Goal: Task Accomplishment & Management: Manage account settings

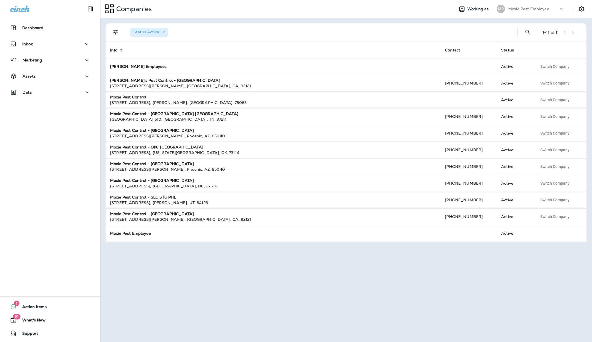
click at [521, 8] on p "Moxie Pest Employee" at bounding box center [529, 9] width 41 height 4
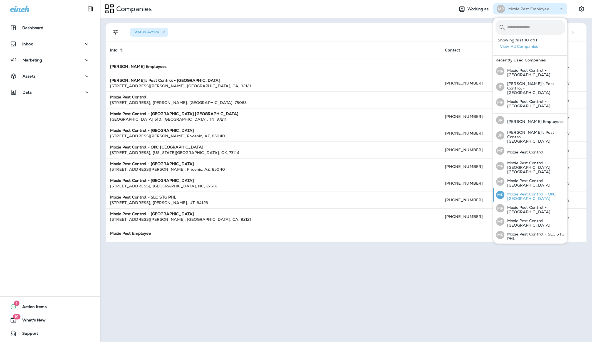
scroll to position [10, 0]
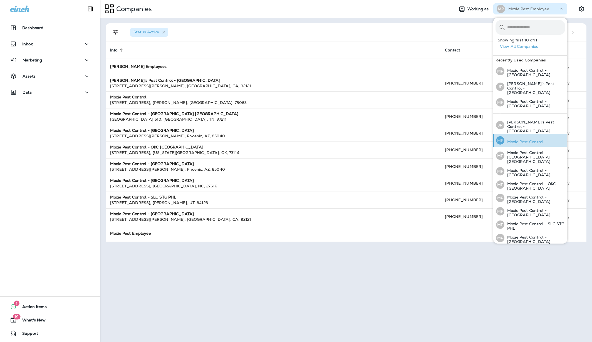
click at [537, 140] on p "Moxie Pest Control" at bounding box center [524, 142] width 39 height 4
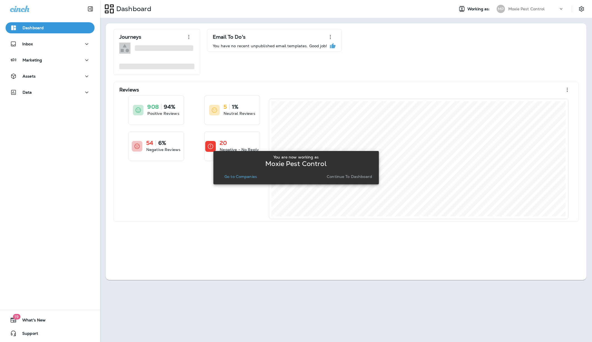
click at [352, 177] on p "Continue to Dashboard" at bounding box center [349, 176] width 45 height 4
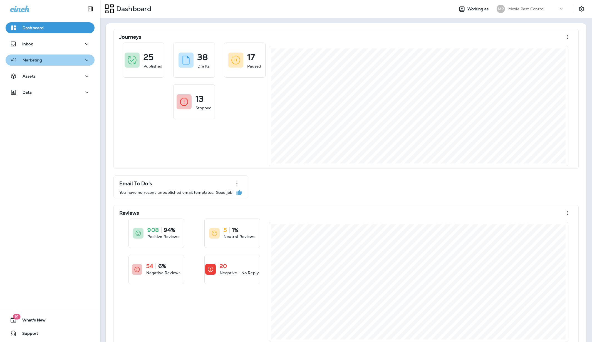
click at [88, 61] on icon "button" at bounding box center [86, 60] width 7 height 7
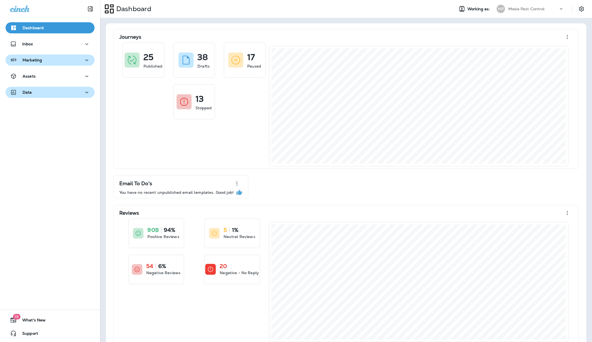
click at [87, 93] on icon "button" at bounding box center [86, 93] width 3 height 2
click at [49, 123] on div "Customers" at bounding box center [50, 121] width 85 height 8
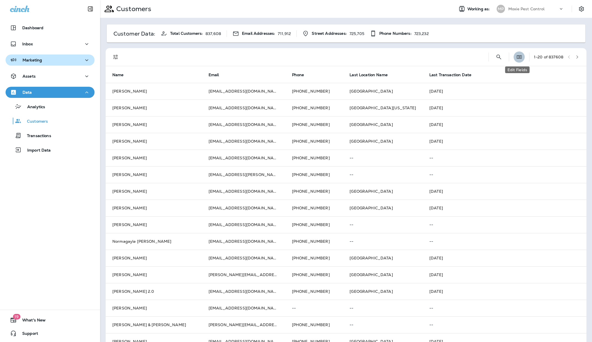
click at [517, 57] on icon "Edit Fields" at bounding box center [520, 57] width 6 height 6
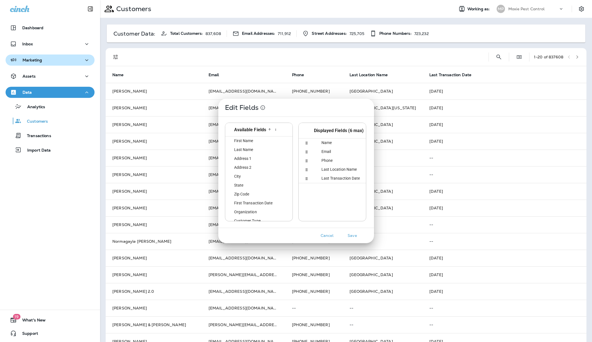
click at [258, 141] on div "First Name" at bounding box center [260, 141] width 65 height 9
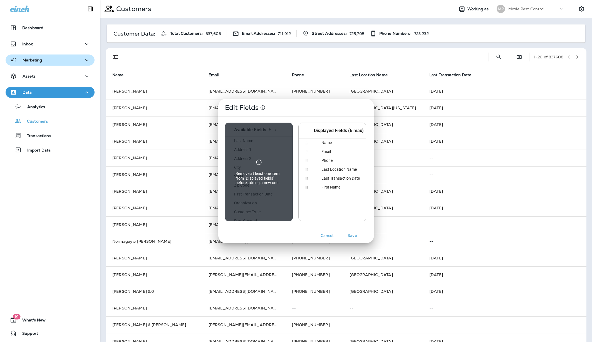
click at [308, 130] on div at bounding box center [306, 130] width 8 height 15
drag, startPoint x: 329, startPoint y: 142, endPoint x: 294, endPoint y: 141, distance: 35.3
click at [293, 141] on div "Remove at least one item from "Displayed fields" before adding a new one. Avail…" at bounding box center [259, 161] width 68 height 102
click at [306, 142] on icon at bounding box center [307, 143] width 4 height 4
click at [296, 227] on hr at bounding box center [296, 224] width 156 height 8
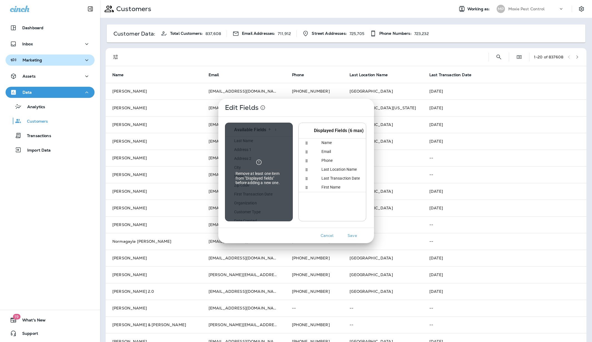
click at [325, 200] on div at bounding box center [347, 206] width 97 height 29
click at [327, 142] on span "Name" at bounding box center [323, 142] width 17 height 4
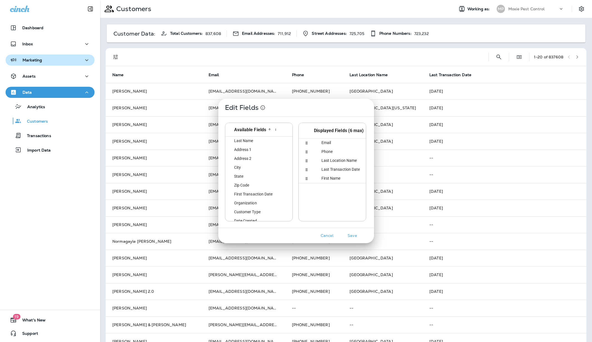
click at [253, 141] on div "Last Name" at bounding box center [260, 141] width 65 height 9
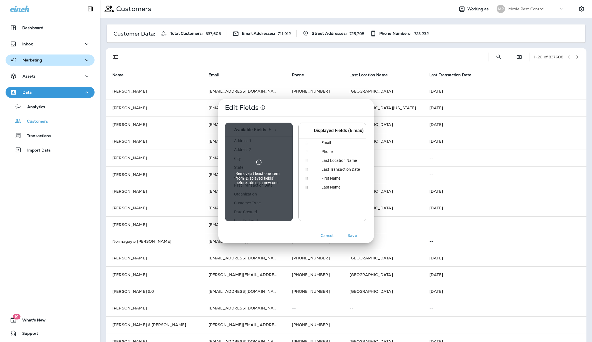
click at [320, 206] on div at bounding box center [347, 206] width 97 height 29
click at [323, 204] on div at bounding box center [347, 206] width 97 height 29
click at [306, 161] on icon at bounding box center [307, 160] width 2 height 3
click at [326, 208] on div at bounding box center [347, 206] width 97 height 29
click at [270, 208] on div "Remove at least one item from "Displayed fields" before adding a new one." at bounding box center [259, 172] width 68 height 99
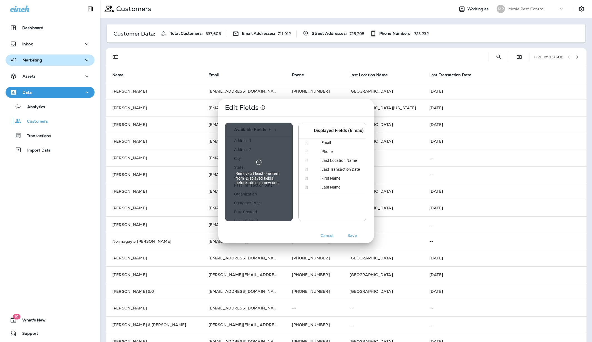
click at [323, 209] on div at bounding box center [347, 206] width 97 height 29
click at [306, 160] on icon at bounding box center [307, 161] width 4 height 4
click at [337, 160] on span "Last Location Name" at bounding box center [336, 160] width 42 height 4
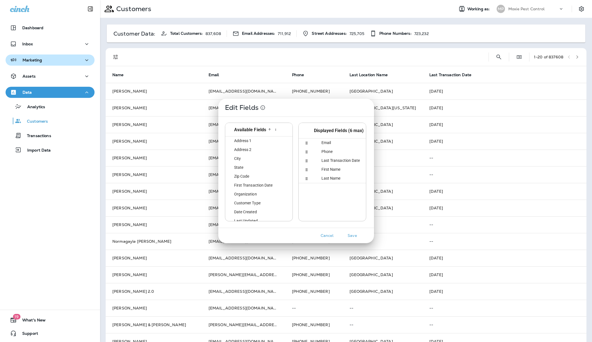
click at [257, 176] on div "Zip Code" at bounding box center [260, 176] width 65 height 9
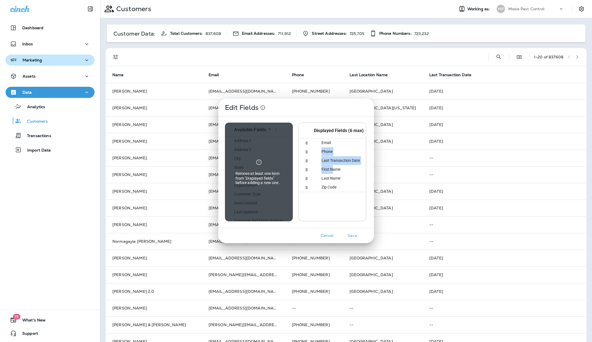
drag, startPoint x: 332, startPoint y: 169, endPoint x: 333, endPoint y: 143, distance: 25.9
click at [333, 143] on div "email Email phone Phone last_transaction_when Last Transaction Date first_name …" at bounding box center [347, 165] width 97 height 53
click at [344, 212] on div at bounding box center [347, 206] width 97 height 29
click at [316, 205] on div at bounding box center [347, 206] width 97 height 29
click at [353, 236] on button "Save" at bounding box center [352, 235] width 21 height 9
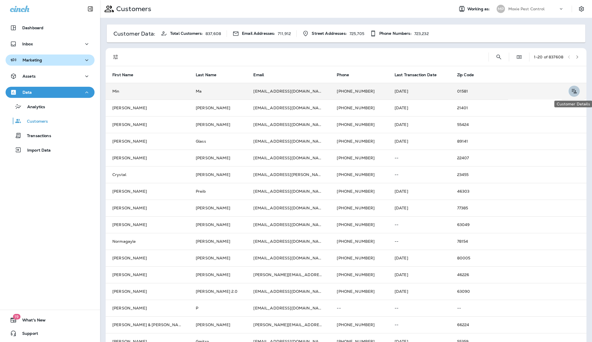
click at [573, 91] on icon "Customer Details" at bounding box center [574, 91] width 7 height 7
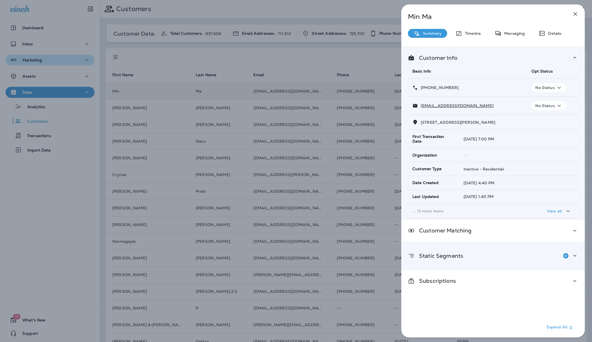
click at [505, 252] on div "Static Segments" at bounding box center [493, 255] width 170 height 11
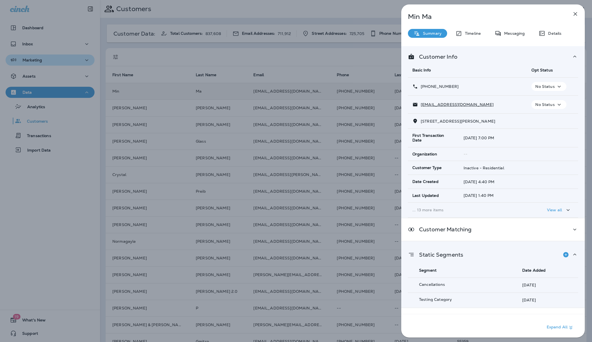
scroll to position [13, 0]
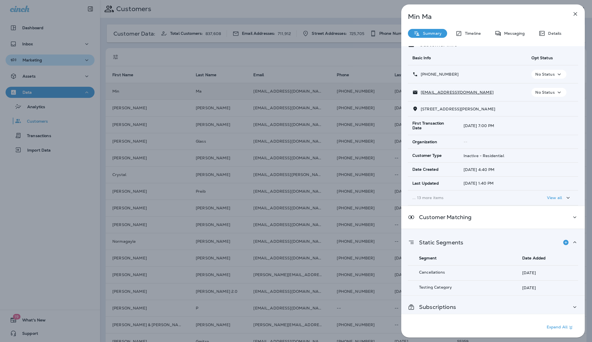
click at [491, 304] on div "Subscriptions" at bounding box center [493, 307] width 170 height 7
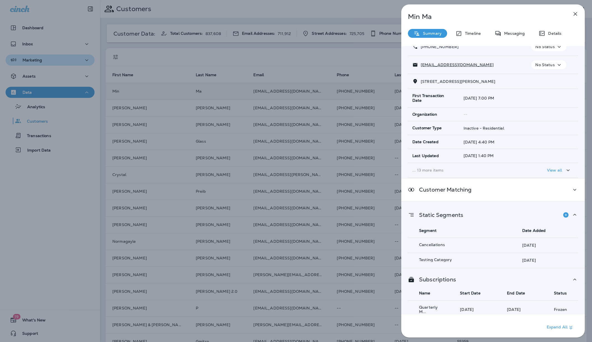
scroll to position [0, 0]
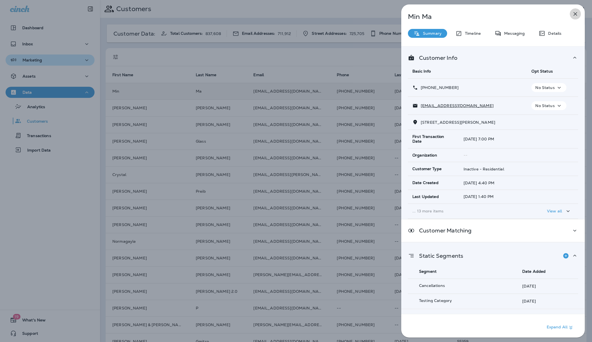
click at [575, 13] on icon "button" at bounding box center [575, 14] width 7 height 7
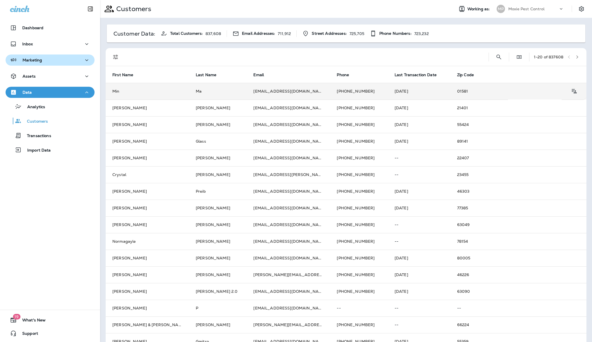
click at [85, 59] on icon "button" at bounding box center [86, 60] width 7 height 7
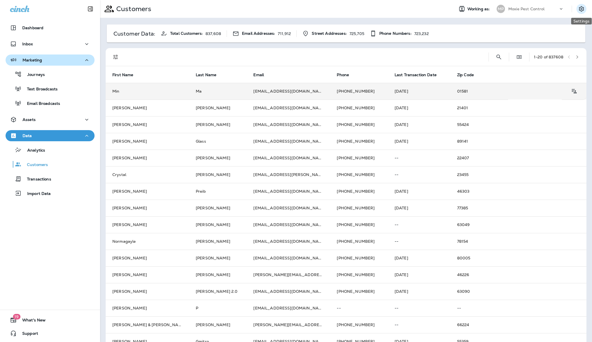
click at [583, 9] on icon "Settings" at bounding box center [581, 9] width 7 height 7
